Goal: Information Seeking & Learning: Check status

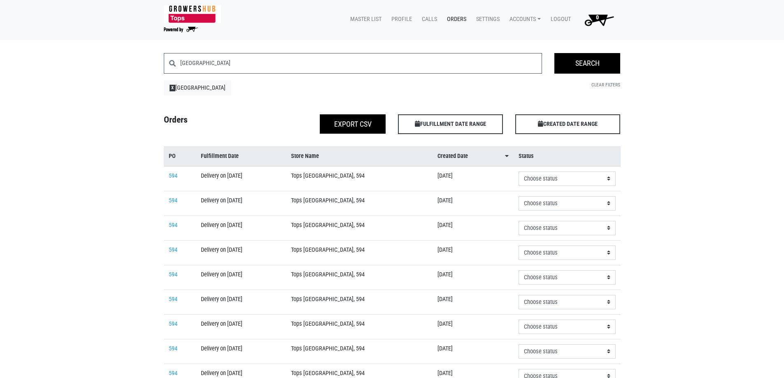
drag, startPoint x: 0, startPoint y: 0, endPoint x: 240, endPoint y: 61, distance: 247.8
click at [243, 68] on input "mexico" at bounding box center [361, 63] width 362 height 21
type input "canastota"
click input "Search" at bounding box center [0, 0] width 0 height 0
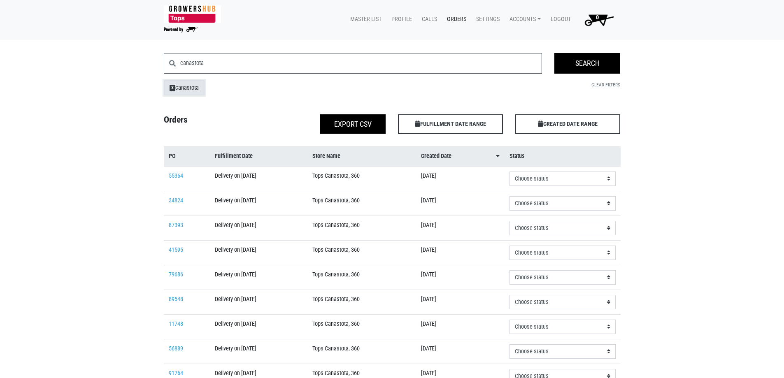
click at [168, 88] on link "X canastota" at bounding box center [184, 88] width 41 height 16
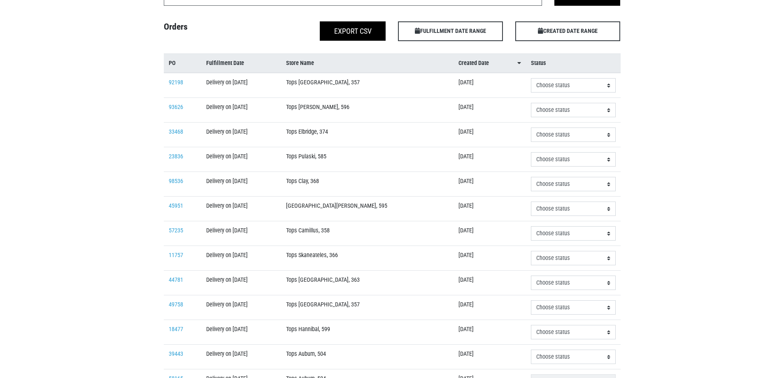
scroll to position [41, 0]
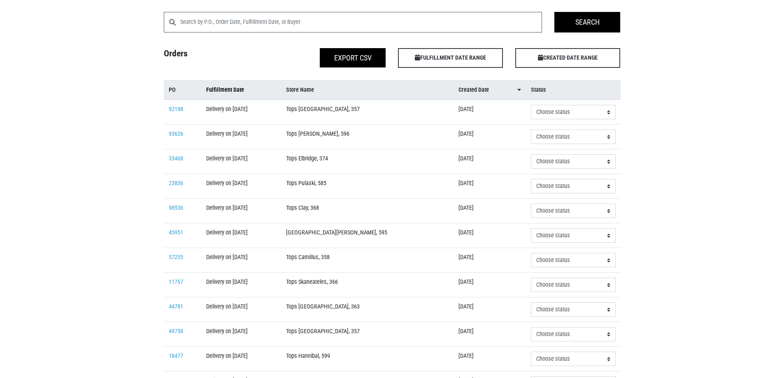
click at [238, 89] on span "Fulfillment Date" at bounding box center [225, 90] width 38 height 9
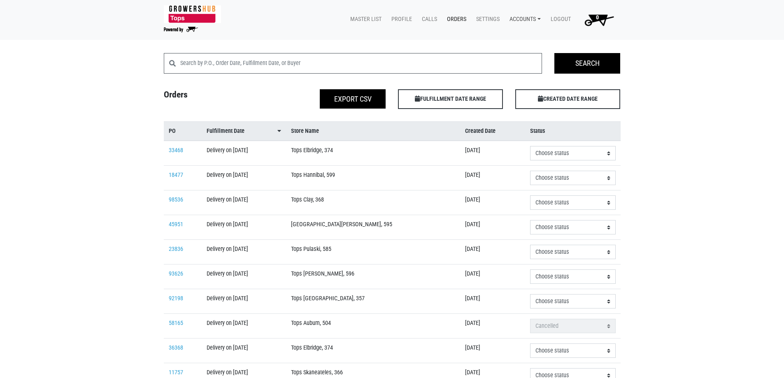
click at [516, 15] on link "Accounts" at bounding box center [523, 20] width 41 height 16
click at [522, 35] on link "Karin Reeves (Growers Hub)" at bounding box center [554, 39] width 101 height 12
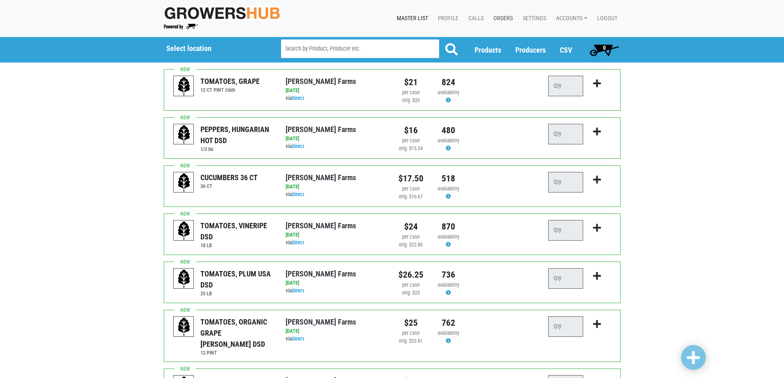
click at [501, 19] on link "Orders" at bounding box center [501, 19] width 29 height 16
